Goal: Contribute content: Add original content to the website for others to see

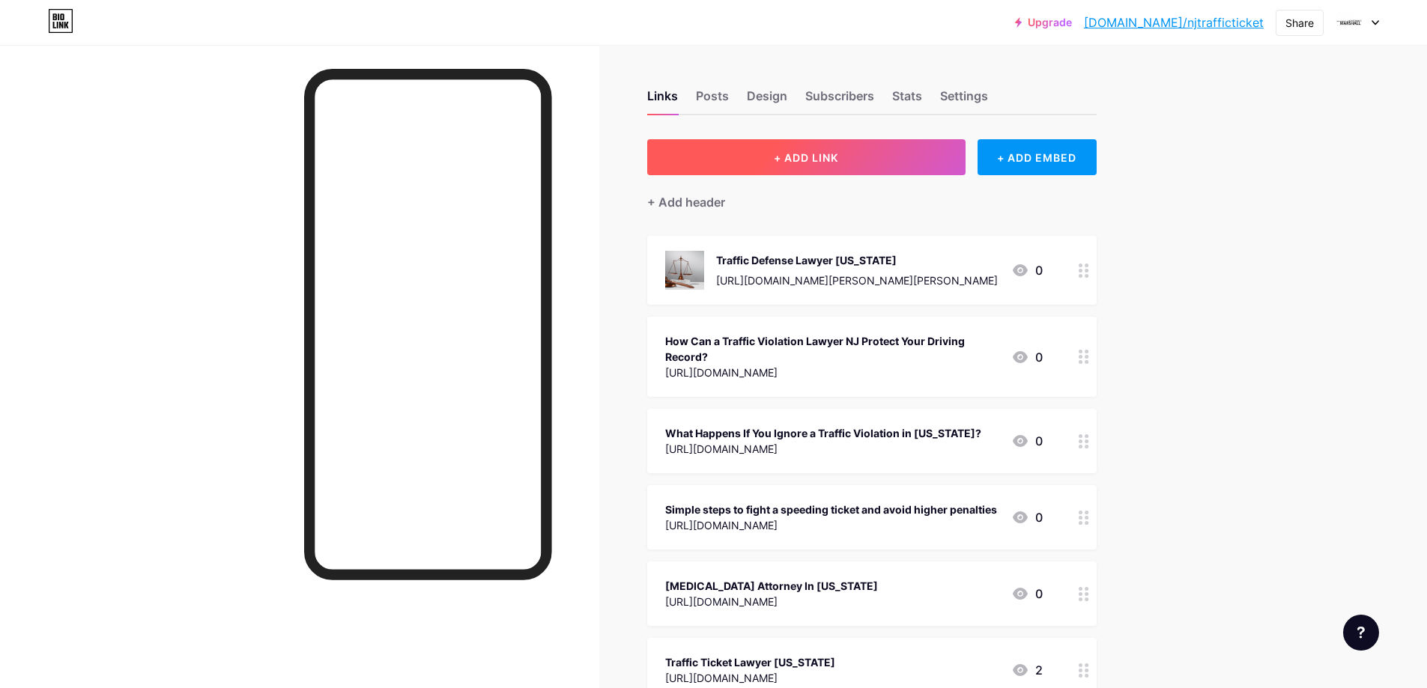
click at [813, 165] on button "+ ADD LINK" at bounding box center [806, 157] width 318 height 36
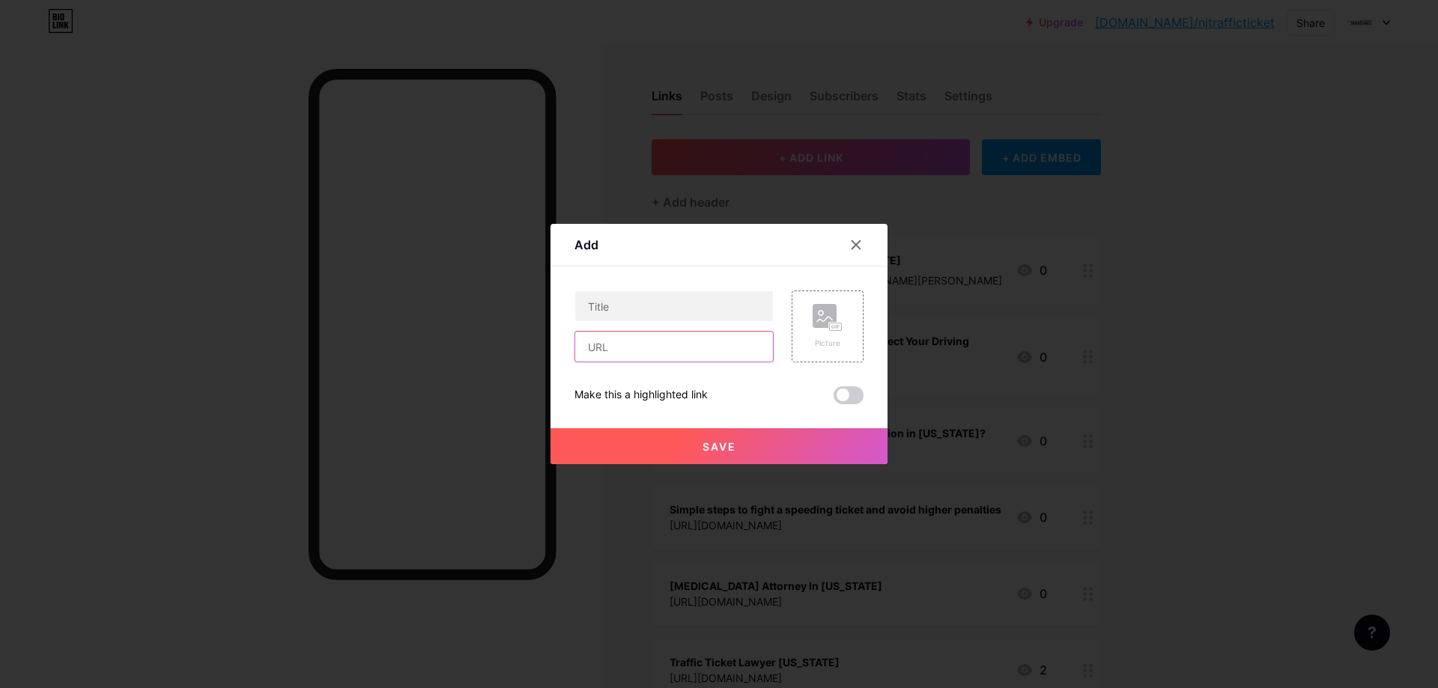
click at [610, 354] on input "text" at bounding box center [674, 347] width 198 height 30
paste input "[URL][DOMAIN_NAME]"
type input "[URL][DOMAIN_NAME]"
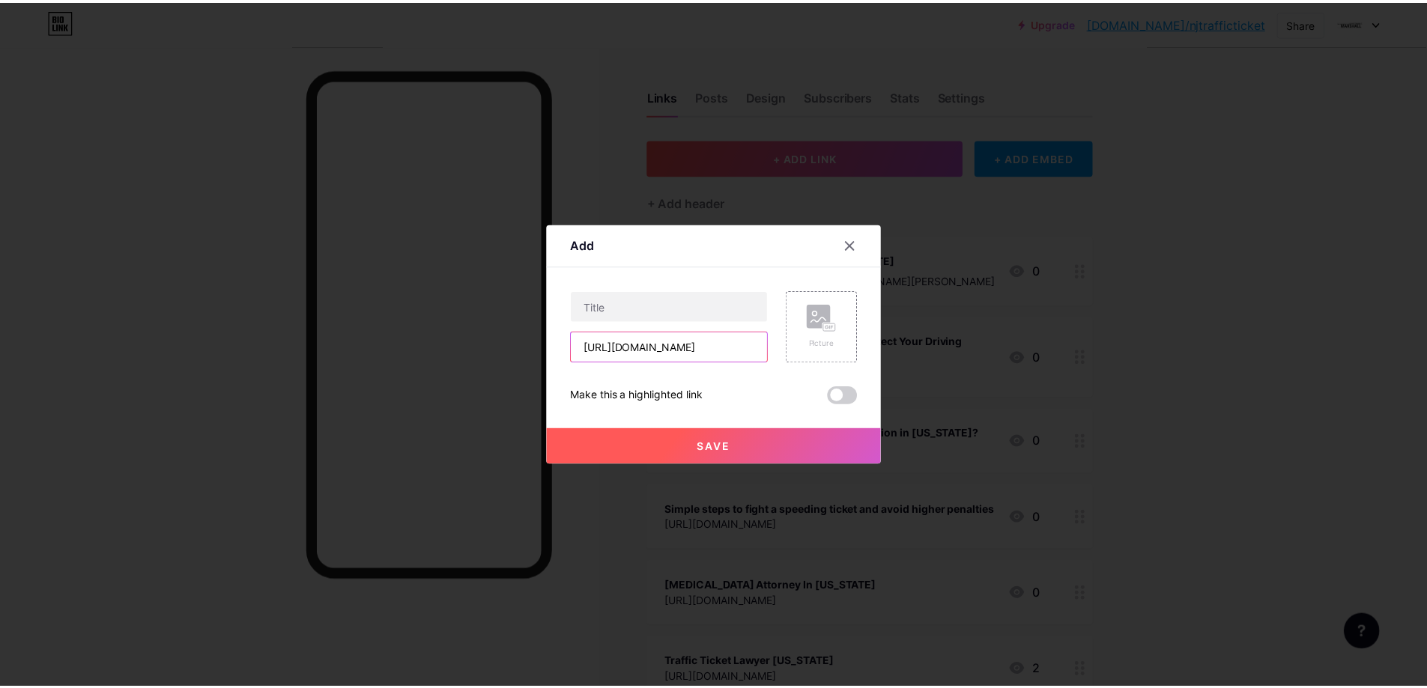
scroll to position [0, 0]
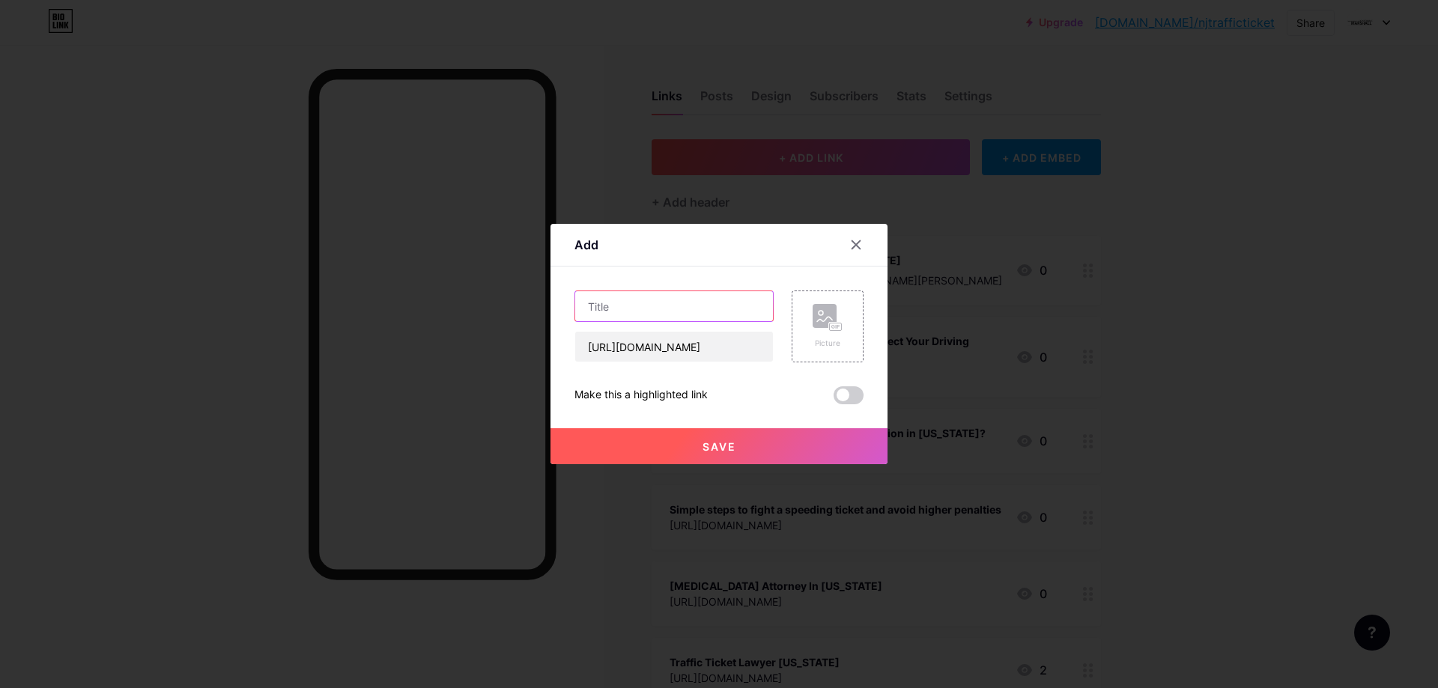
click at [607, 309] on input "text" at bounding box center [674, 306] width 198 height 30
paste input "Driving Without a License in [GEOGRAPHIC_DATA]?"
type input "Driving Without a License NJ"
click at [845, 330] on div "Picture" at bounding box center [828, 327] width 72 height 72
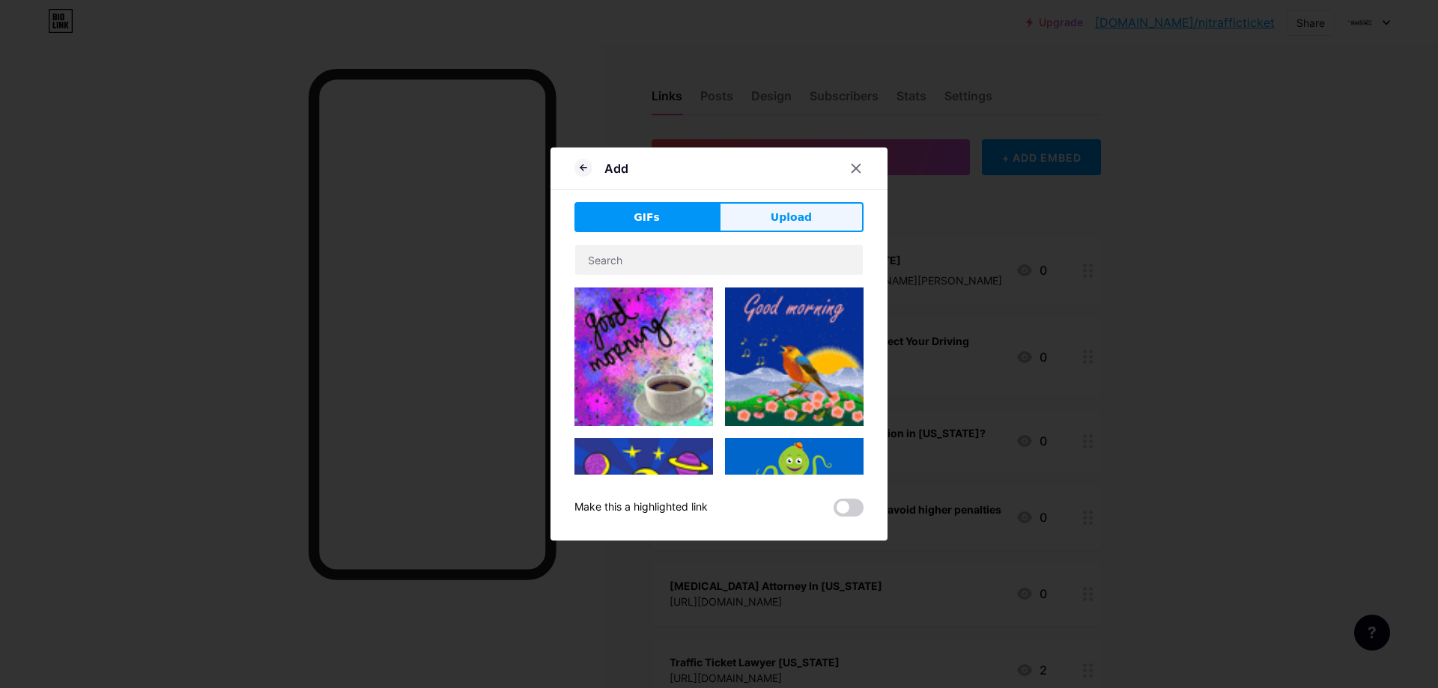
click at [816, 215] on button "Upload" at bounding box center [791, 217] width 145 height 30
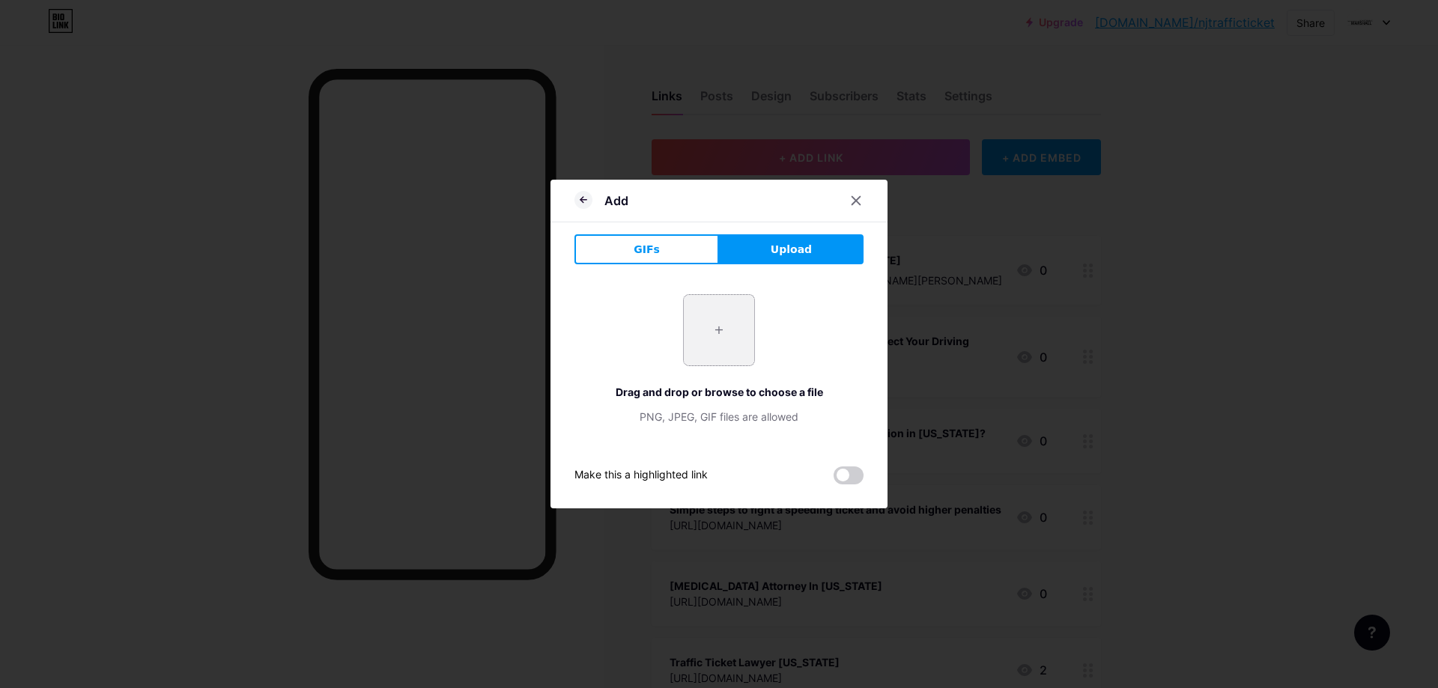
click at [727, 327] on input "file" at bounding box center [719, 330] width 70 height 70
type input "C:\fakepath\scales-justice-workplace (1).jpg"
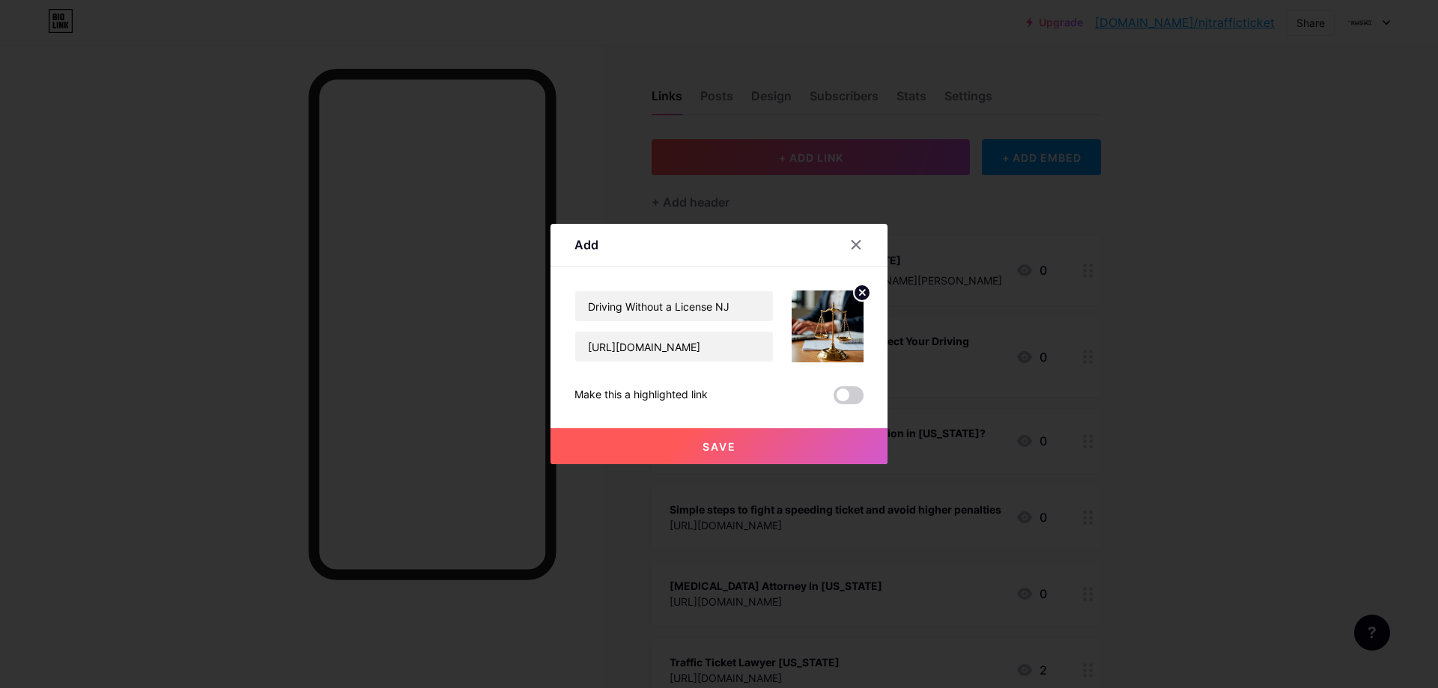
click at [753, 443] on button "Save" at bounding box center [719, 446] width 337 height 36
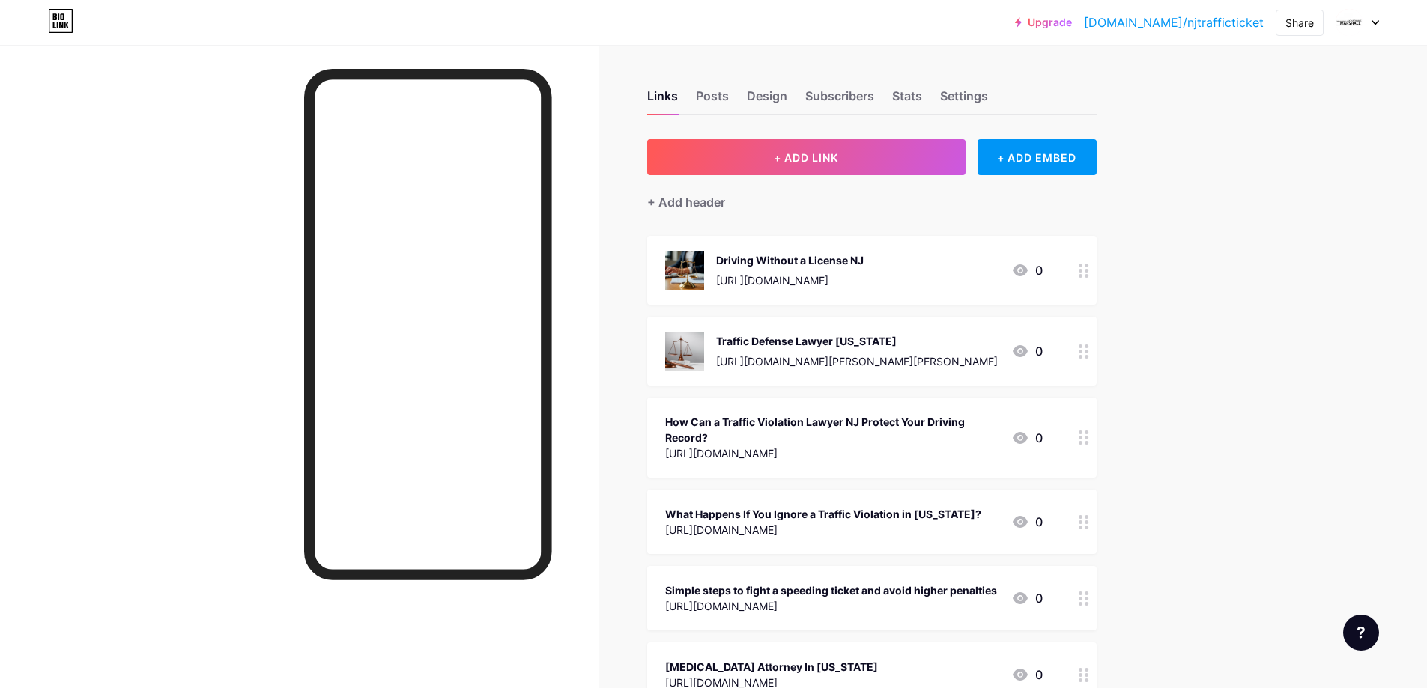
click at [1198, 27] on link "[DOMAIN_NAME]/njtrafficticket" at bounding box center [1174, 22] width 180 height 18
